Goal: Task Accomplishment & Management: Use online tool/utility

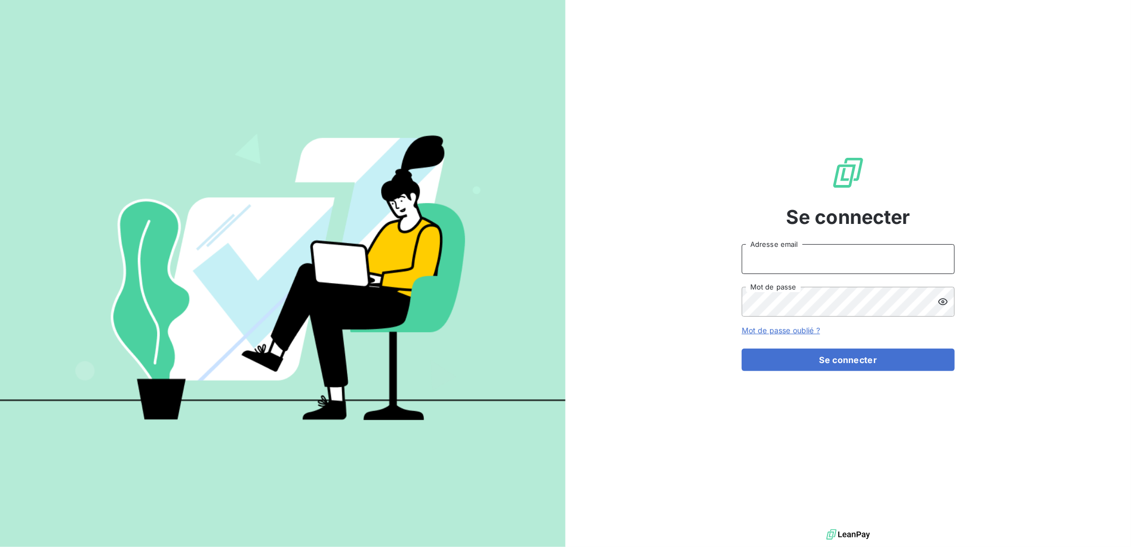
type input "[EMAIL_ADDRESS][PERSON_NAME][DOMAIN_NAME]"
click at [842, 372] on div "Se connecter [EMAIL_ADDRESS][PERSON_NAME][DOMAIN_NAME] Adresse email Mot de pas…" at bounding box center [848, 263] width 213 height 526
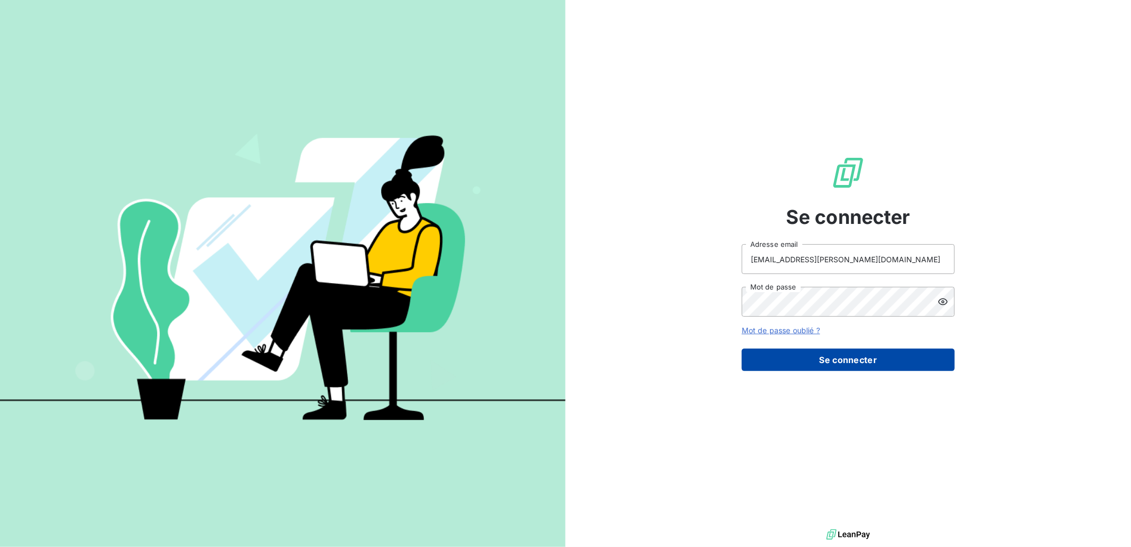
click at [838, 365] on button "Se connecter" at bounding box center [848, 359] width 213 height 22
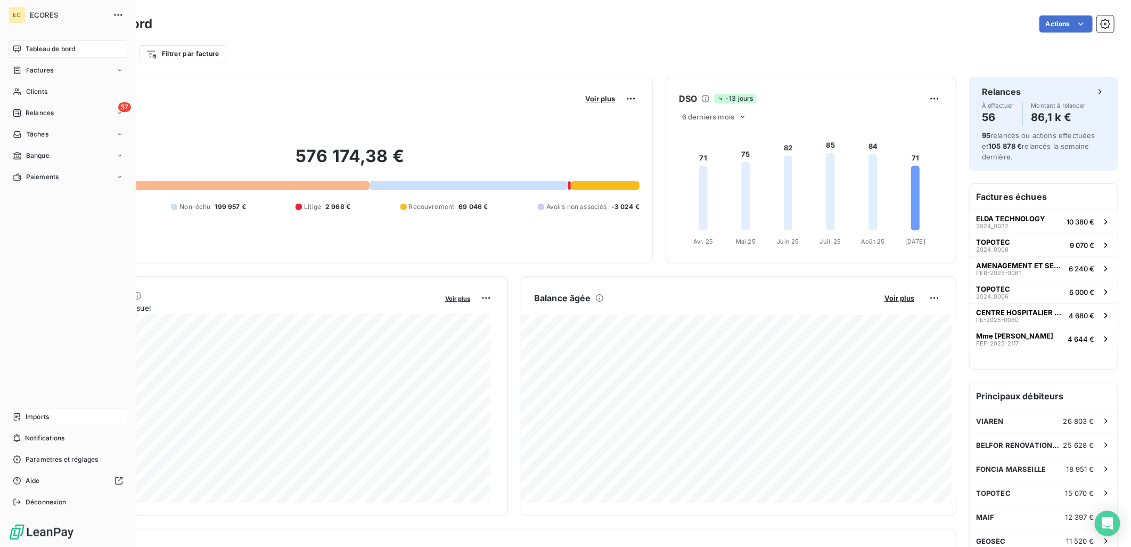
click at [26, 418] on span "Imports" at bounding box center [37, 417] width 23 height 10
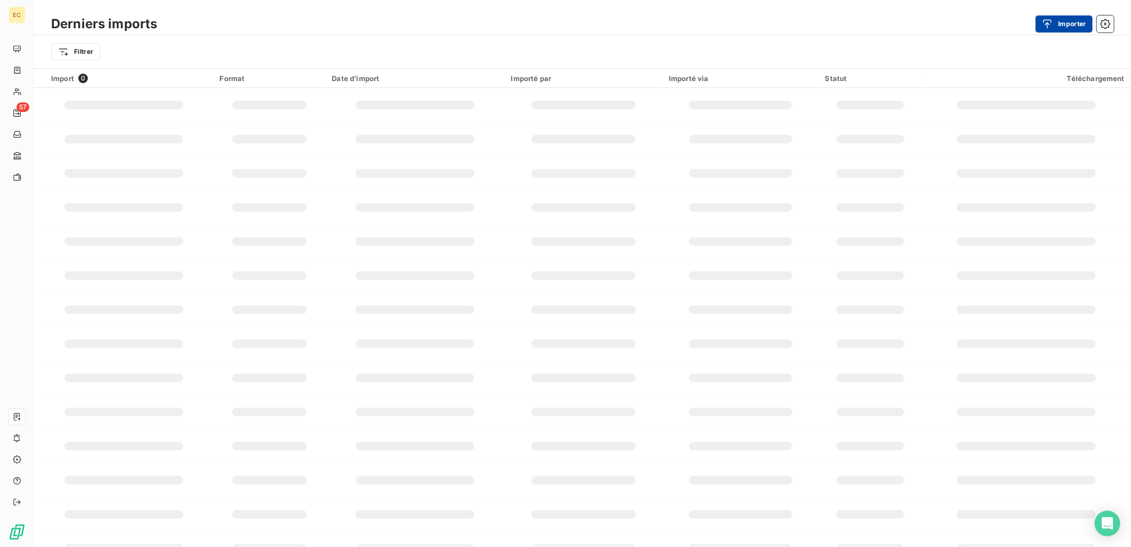
click at [1071, 19] on button "Importer" at bounding box center [1064, 23] width 57 height 17
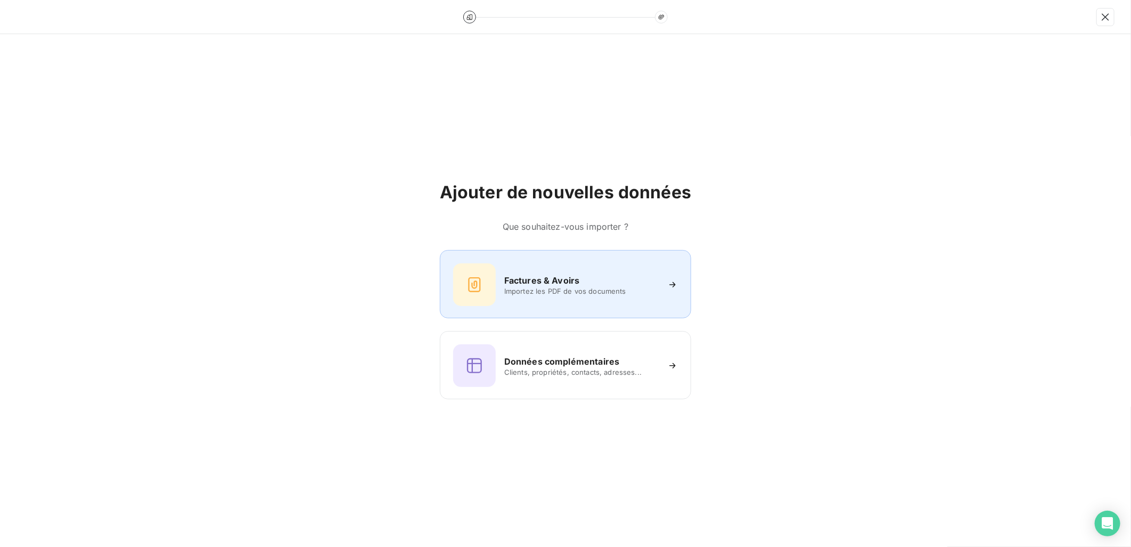
click at [526, 275] on h6 "Factures & Avoirs" at bounding box center [542, 280] width 76 height 13
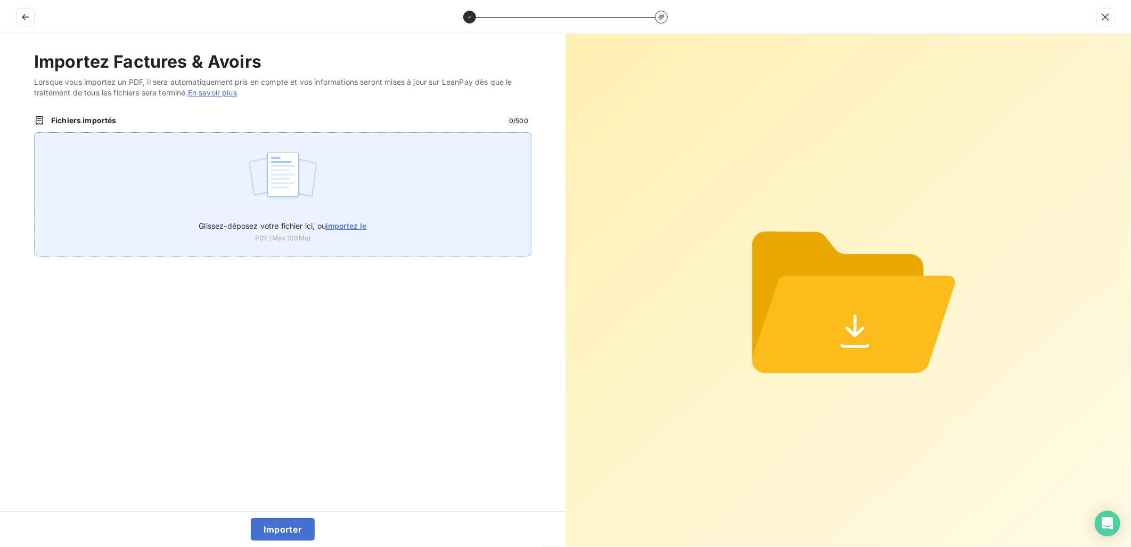
click at [341, 226] on span "importez le" at bounding box center [346, 225] width 41 height 9
click at [35, 133] on input "Glissez-déposez votre fichier ici, ou importez le" at bounding box center [34, 132] width 1 height 1
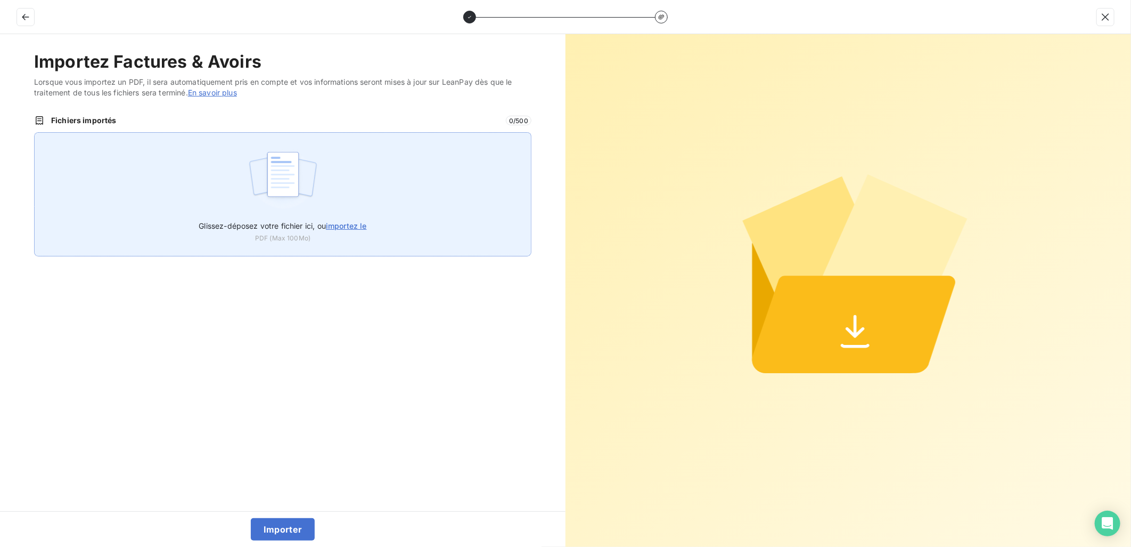
type input "C:\fakepath\FEF-2025-2715.pdf"
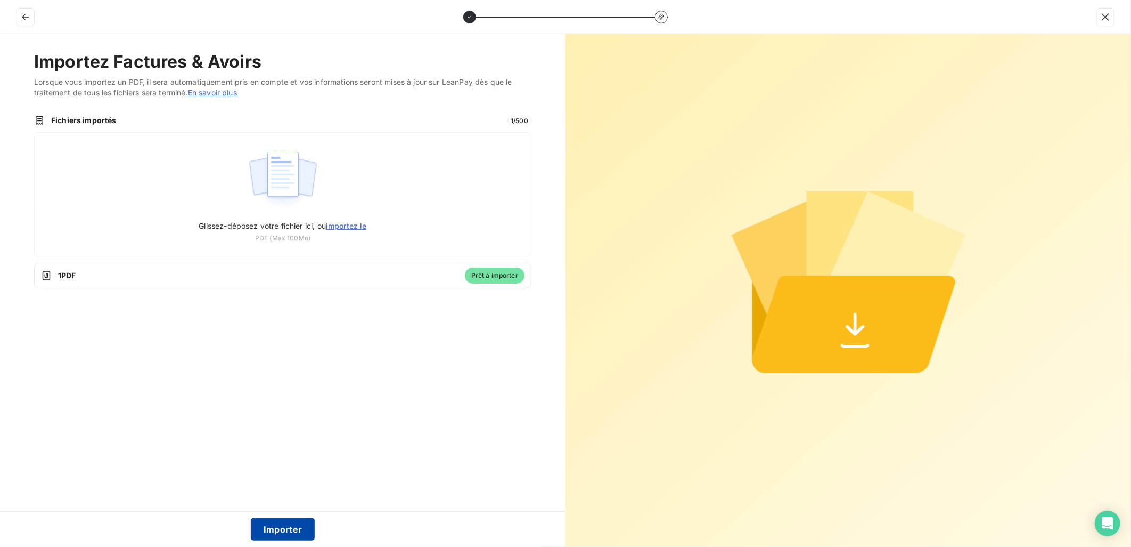
click at [291, 523] on button "Importer" at bounding box center [283, 529] width 64 height 22
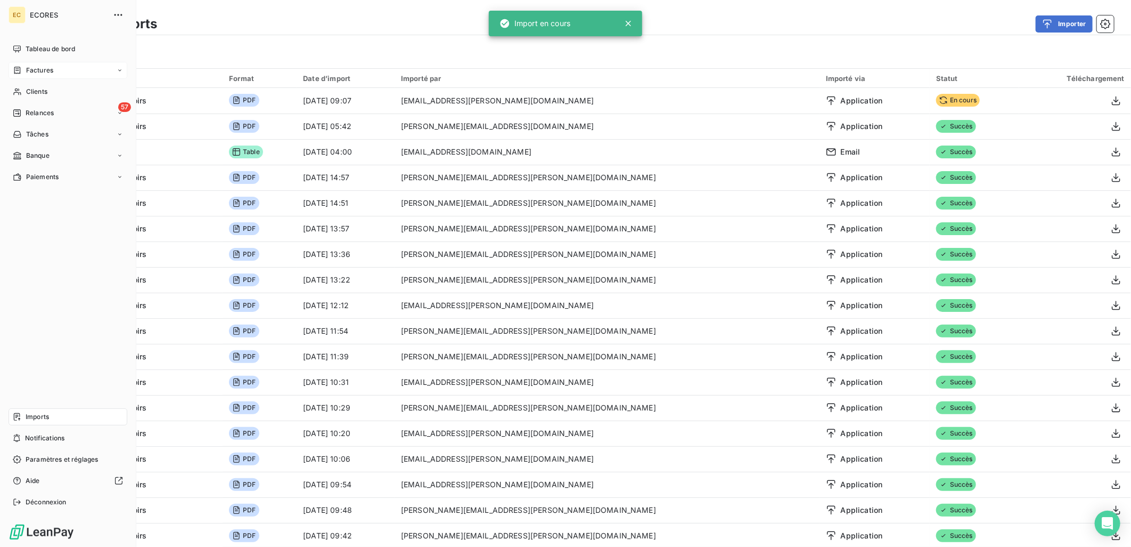
click at [37, 70] on span "Factures" at bounding box center [39, 71] width 27 height 10
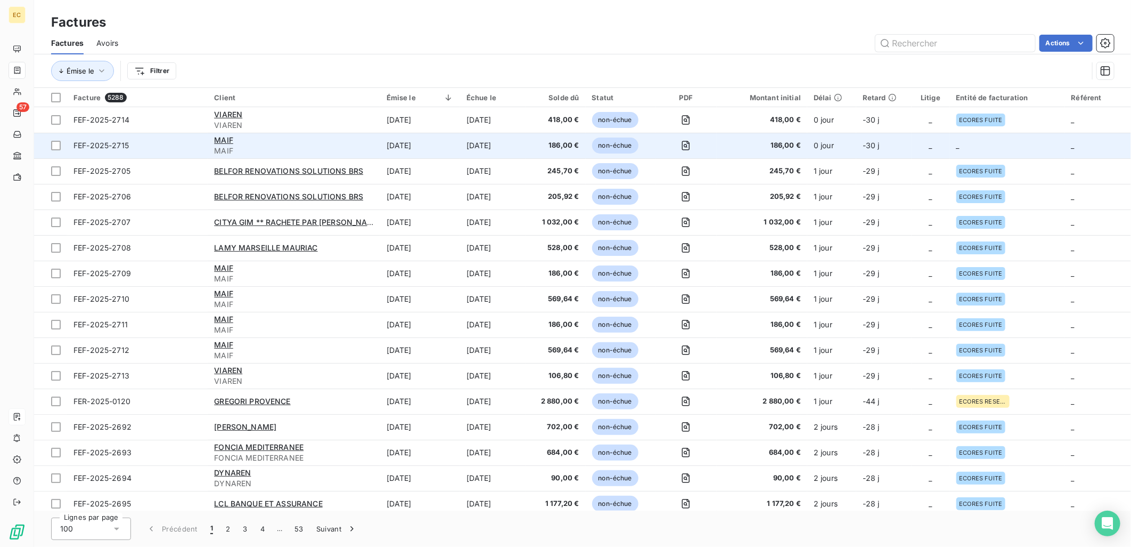
click at [996, 133] on td "_" at bounding box center [1007, 146] width 115 height 26
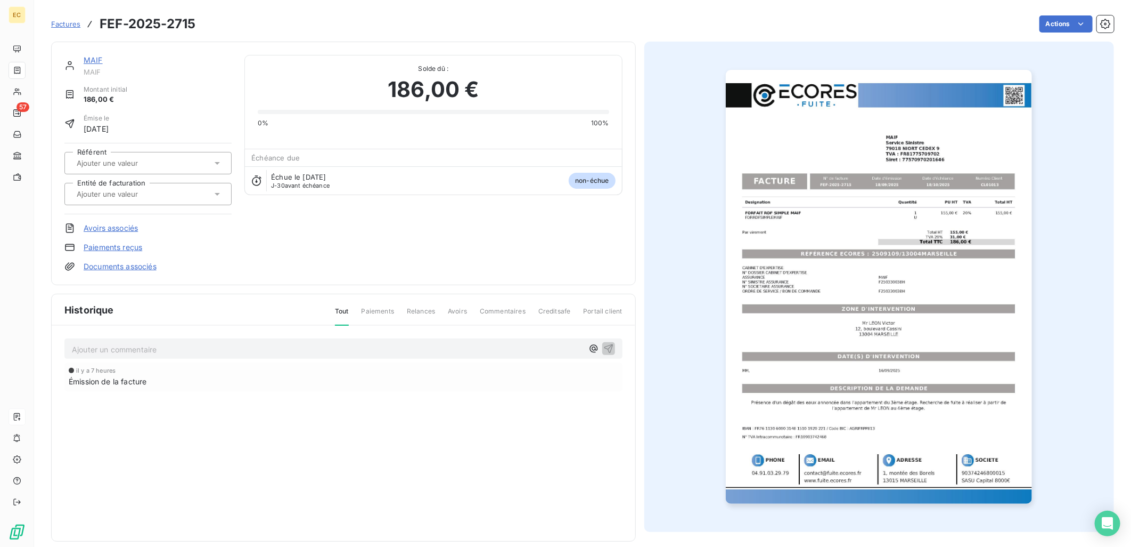
click at [137, 263] on link "Documents associés" at bounding box center [120, 266] width 73 height 11
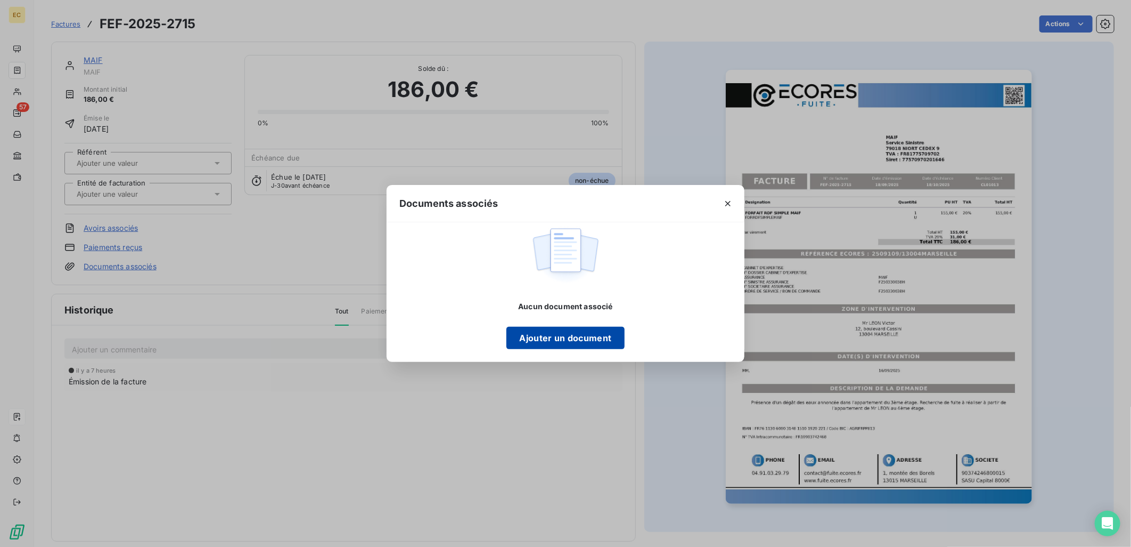
click at [561, 331] on button "Ajouter un document" at bounding box center [566, 338] width 118 height 22
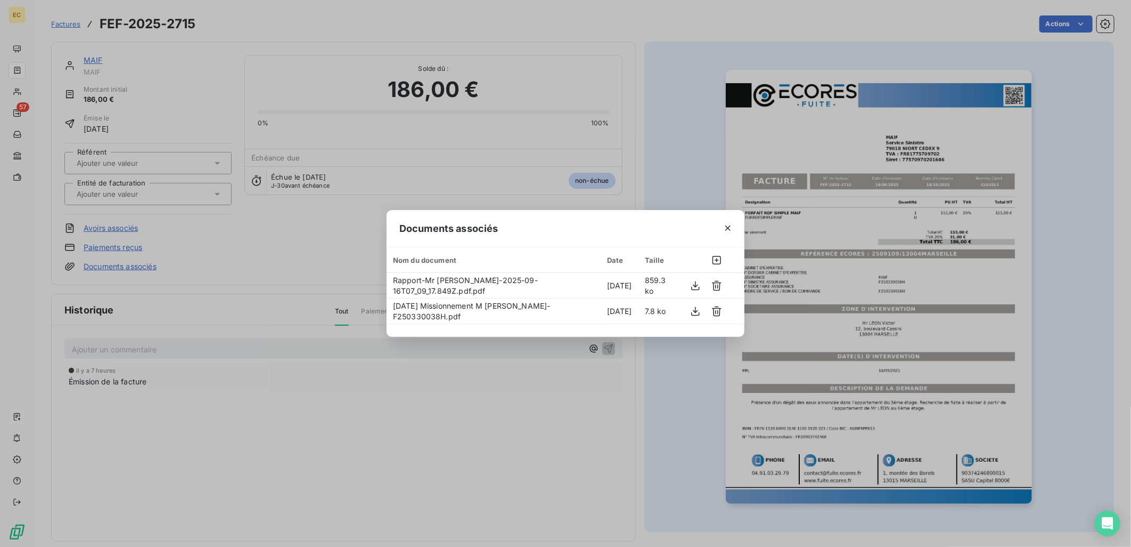
click at [273, 247] on div "Documents associés Nom du document Date Taille Rapport-Mr [PERSON_NAME]-2025-09…" at bounding box center [565, 273] width 1131 height 547
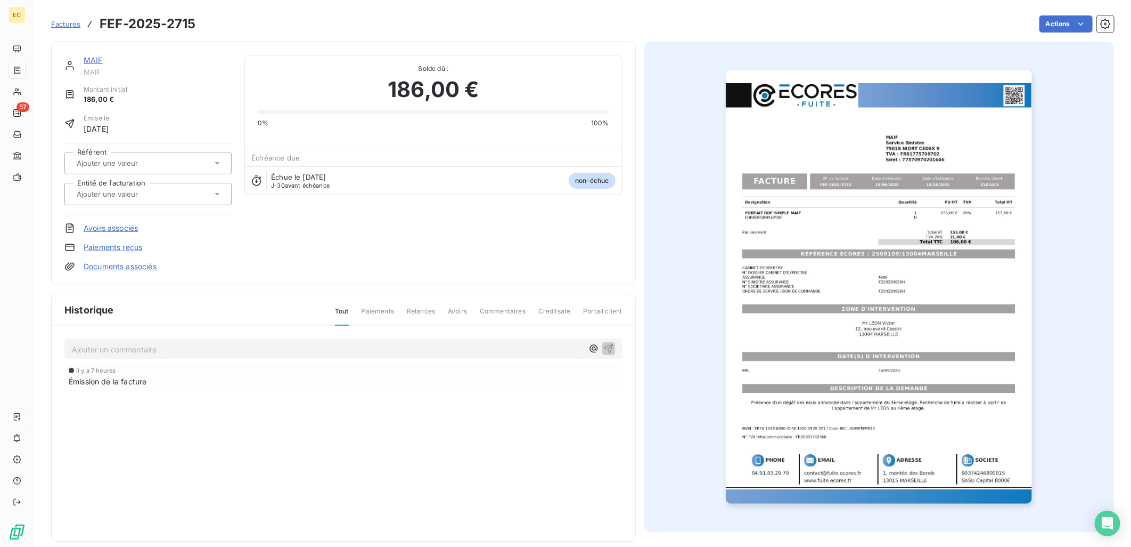
click at [152, 192] on input "text" at bounding box center [129, 194] width 107 height 10
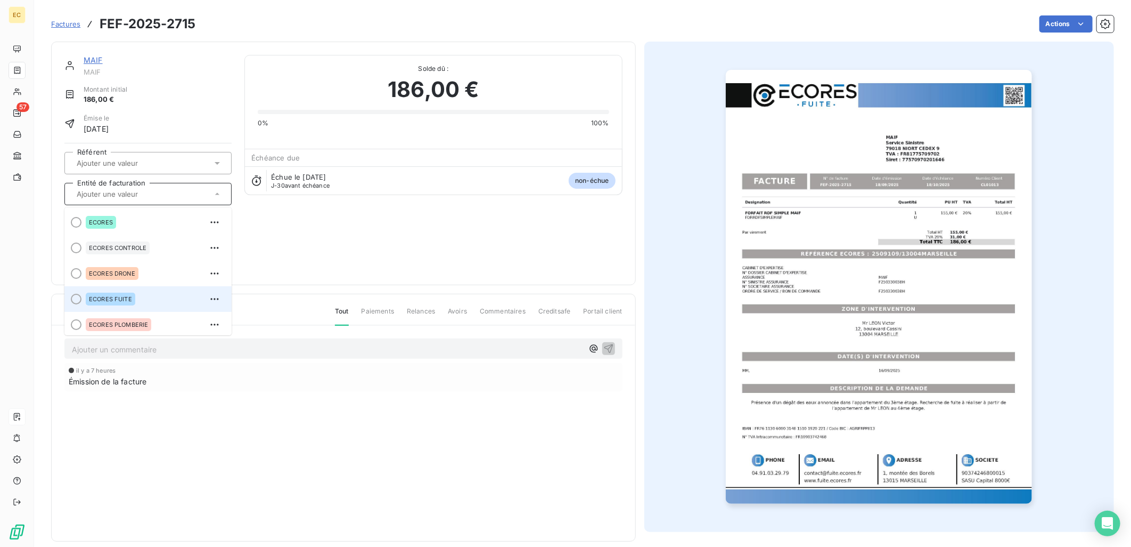
click at [139, 294] on div "ECORES FUITE" at bounding box center [154, 298] width 137 height 17
